Goal: Navigation & Orientation: Go to known website

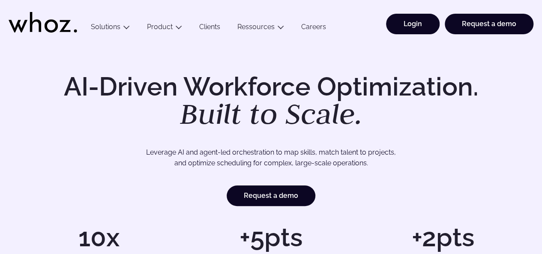
click at [406, 24] on link "Login" at bounding box center [413, 24] width 54 height 21
click at [412, 27] on link "Login" at bounding box center [413, 24] width 54 height 21
